Goal: Task Accomplishment & Management: Use online tool/utility

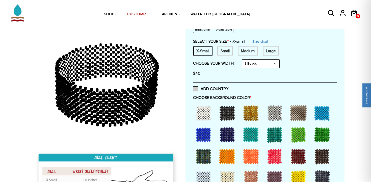
scroll to position [108, 0]
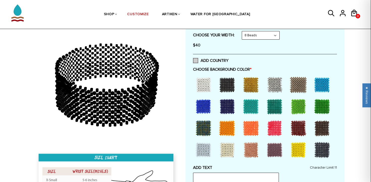
click at [196, 60] on span at bounding box center [195, 60] width 5 height 5
click at [228, 59] on input "ADD COUNTRY" at bounding box center [228, 59] width 0 height 0
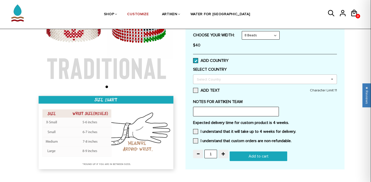
click at [221, 74] on div "Select Country Others [GEOGRAPHIC_DATA] [GEOGRAPHIC_DATA] [GEOGRAPHIC_DATA] [GE…" at bounding box center [265, 79] width 144 height 10
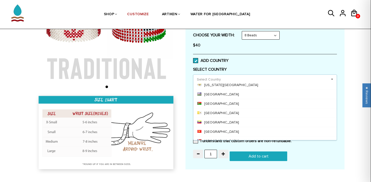
scroll to position [2231, 0]
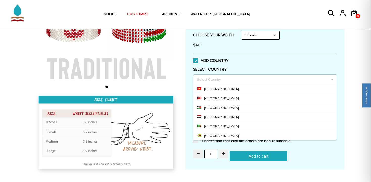
click at [195, 58] on span at bounding box center [195, 60] width 5 height 5
click at [228, 59] on input "ADD COUNTRY" at bounding box center [228, 59] width 0 height 0
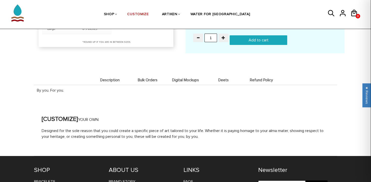
scroll to position [440, 0]
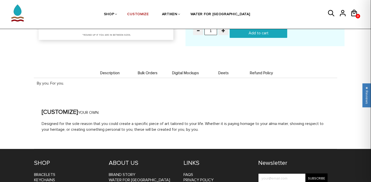
click at [195, 72] on span "Digital Mockups" at bounding box center [185, 73] width 35 height 4
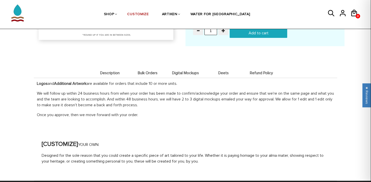
click at [183, 72] on span "Digital Mockups" at bounding box center [185, 73] width 35 height 4
click at [147, 70] on li "Bulk Orders" at bounding box center [148, 73] width 38 height 10
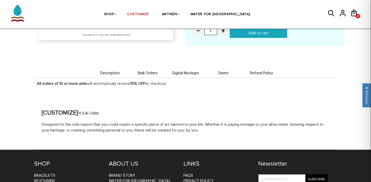
click at [107, 75] on li "Description" at bounding box center [110, 73] width 38 height 10
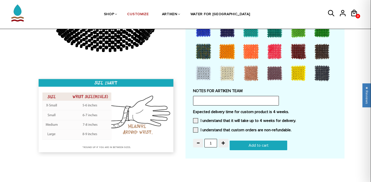
scroll to position [316, 0]
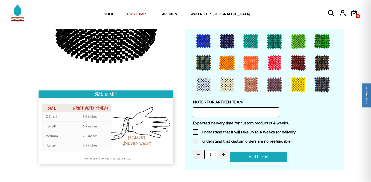
click at [199, 115] on input "text" at bounding box center [236, 112] width 86 height 10
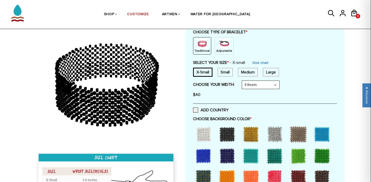
scroll to position [44, 0]
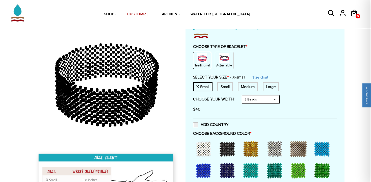
click at [205, 149] on div at bounding box center [203, 149] width 20 height 20
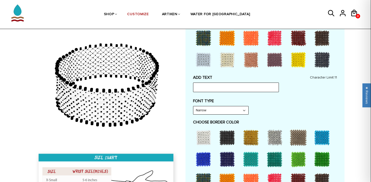
scroll to position [201, 0]
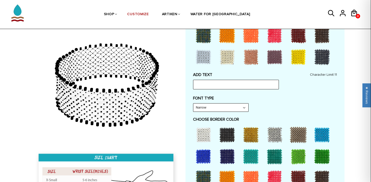
click at [211, 106] on select "Narrow Bold" at bounding box center [220, 107] width 55 height 8
select select "Bold"
click at [288, 103] on div "FONT TYPE Bold Narrow Bold" at bounding box center [265, 104] width 144 height 16
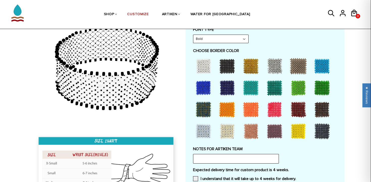
scroll to position [274, 0]
